Goal: Register for event/course

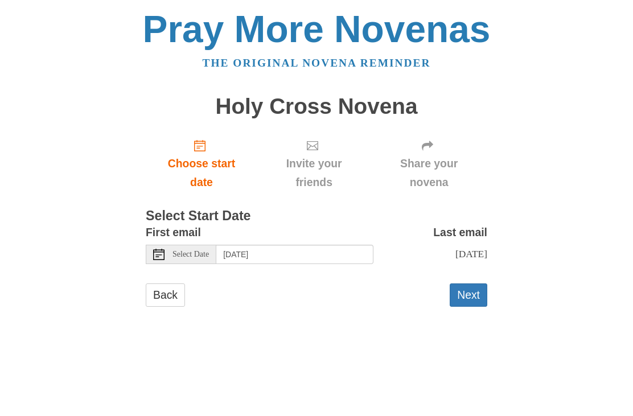
click at [170, 295] on link "Back" at bounding box center [165, 294] width 39 height 23
click at [186, 254] on span "Select Date" at bounding box center [190, 254] width 36 height 8
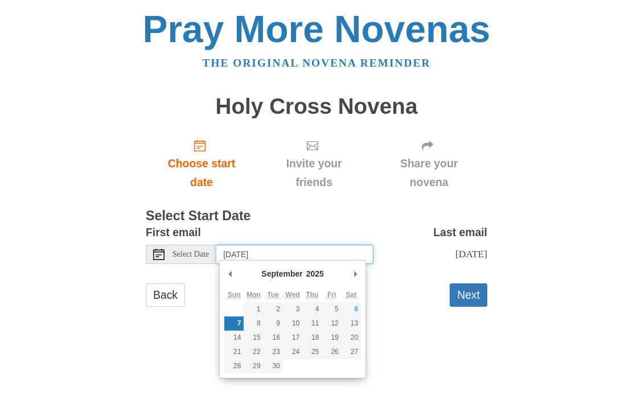
type input "[DATE]"
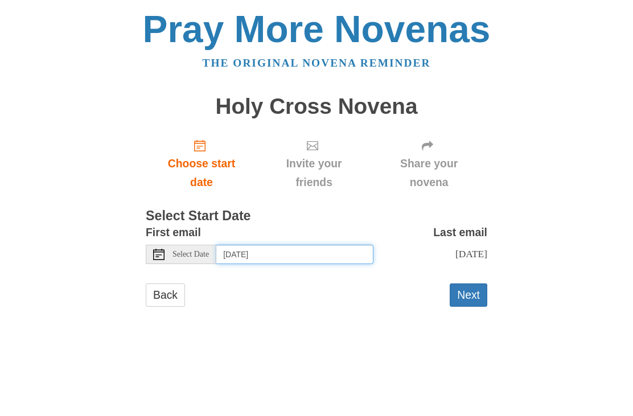
click at [324, 254] on input "[DATE]" at bounding box center [294, 254] width 157 height 19
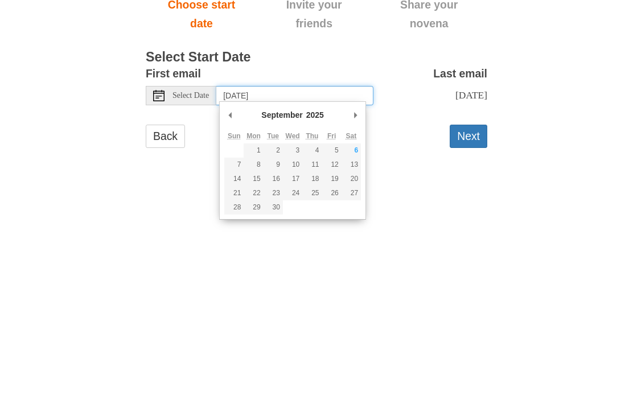
type input "[DATE]"
click at [473, 283] on button "Next" at bounding box center [468, 294] width 38 height 23
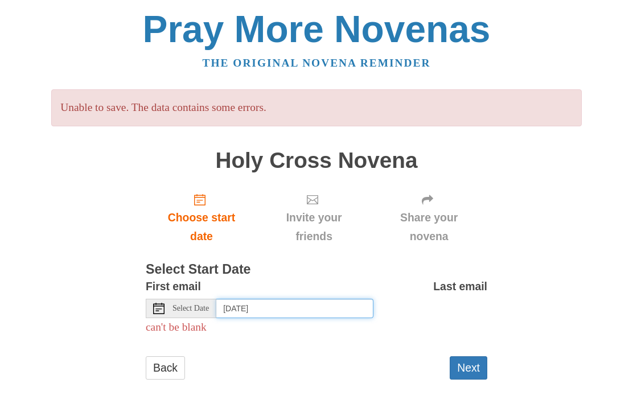
click at [328, 307] on input "[DATE]" at bounding box center [294, 308] width 157 height 19
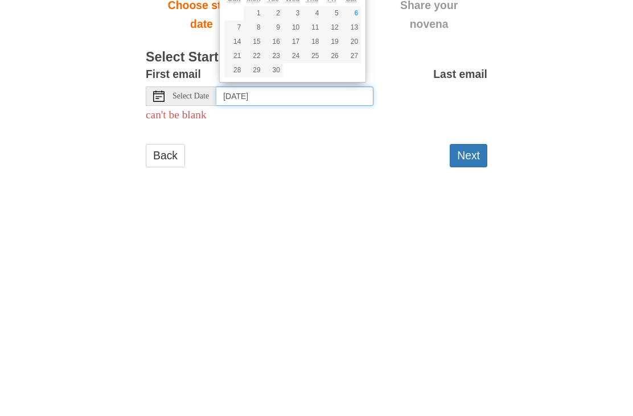
type input "[DATE]"
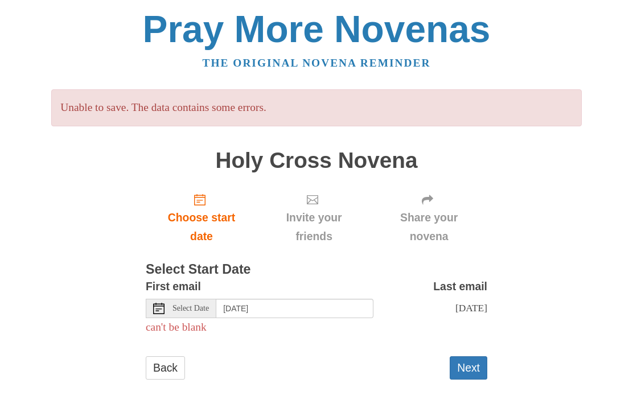
click at [472, 372] on button "Next" at bounding box center [468, 367] width 38 height 23
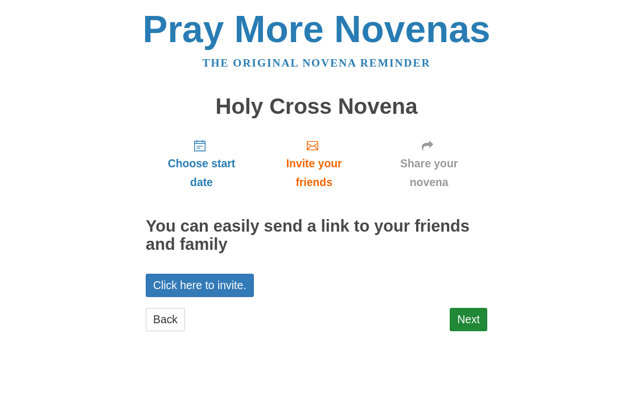
click at [472, 323] on link "Next" at bounding box center [468, 319] width 38 height 23
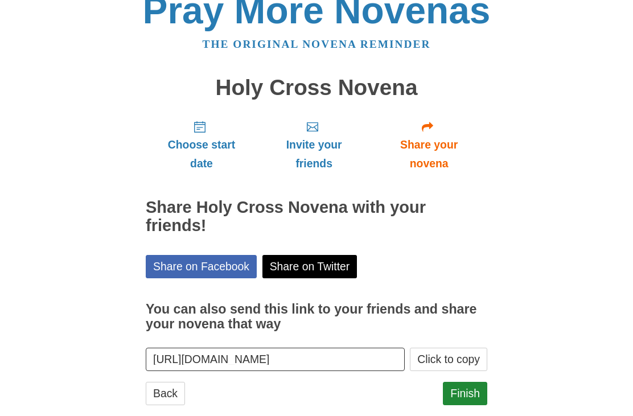
scroll to position [36, 0]
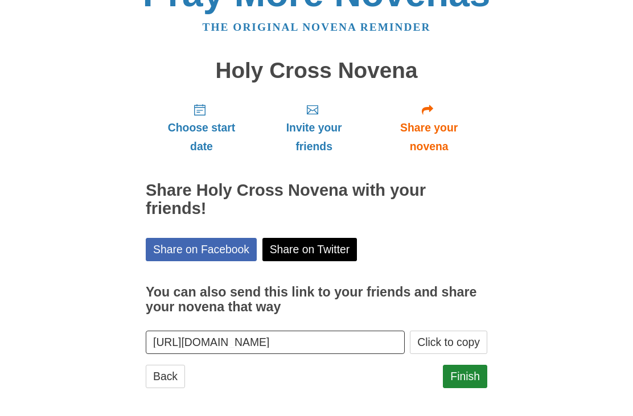
click at [544, 279] on div "Pray More Novenas The original novena reminder Holy Cross Novena Choose start d…" at bounding box center [316, 192] width 552 height 457
click at [470, 379] on link "Finish" at bounding box center [465, 376] width 44 height 23
